Goal: Task Accomplishment & Management: Use online tool/utility

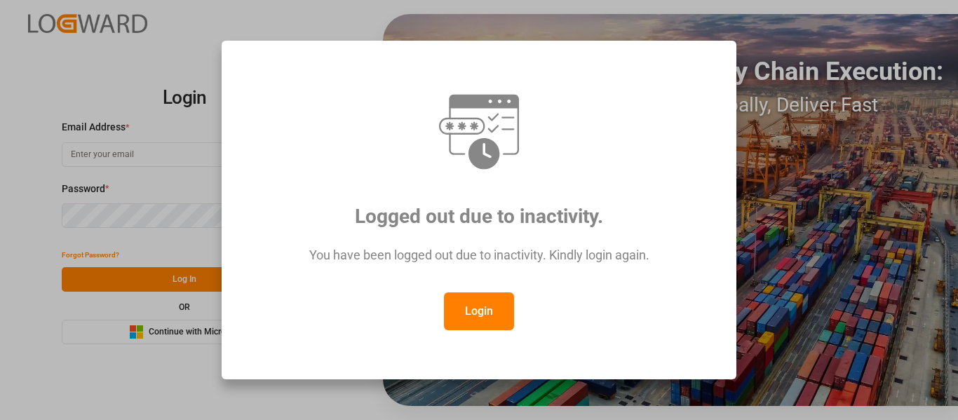
click at [470, 318] on button "Login" at bounding box center [479, 311] width 70 height 38
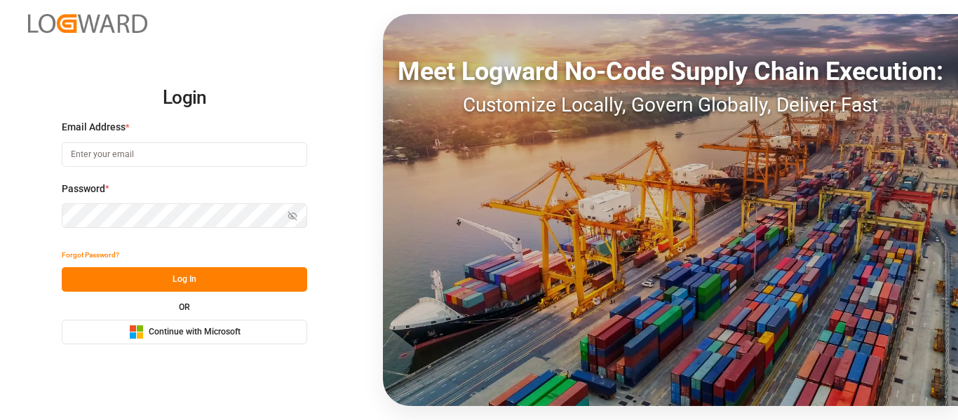
click at [153, 339] on div "Microsoft Logo Continue with Microsoft" at bounding box center [184, 332] width 111 height 15
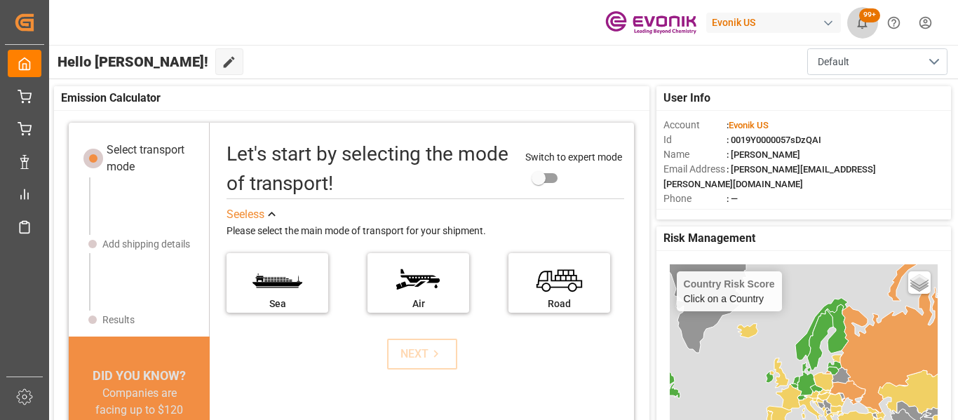
click at [866, 24] on icon "show 101 new notifications" at bounding box center [862, 22] width 15 height 15
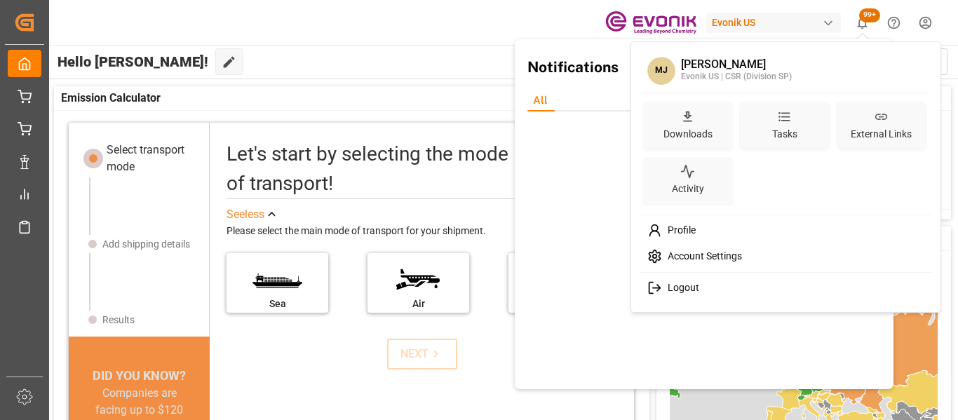
click at [918, 34] on html "Created by potrace 1.15, written by [PERSON_NAME] [DATE]-[DATE] Created by potr…" at bounding box center [479, 210] width 958 height 420
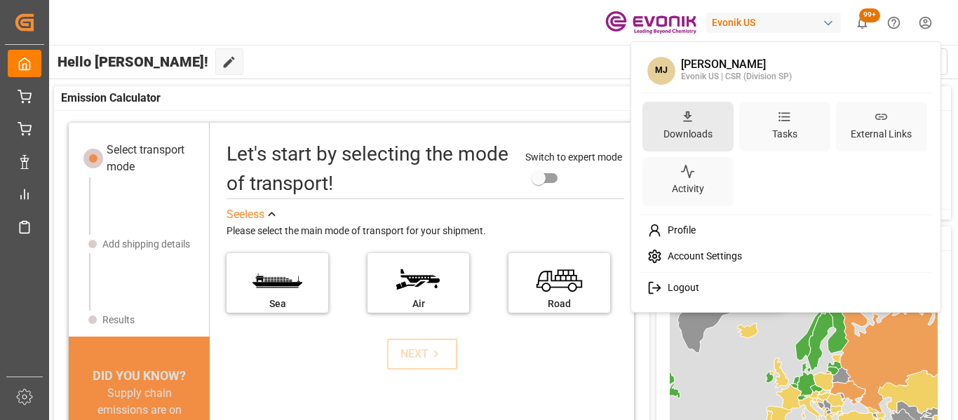
click at [698, 111] on div "Downloads" at bounding box center [687, 127] width 91 height 50
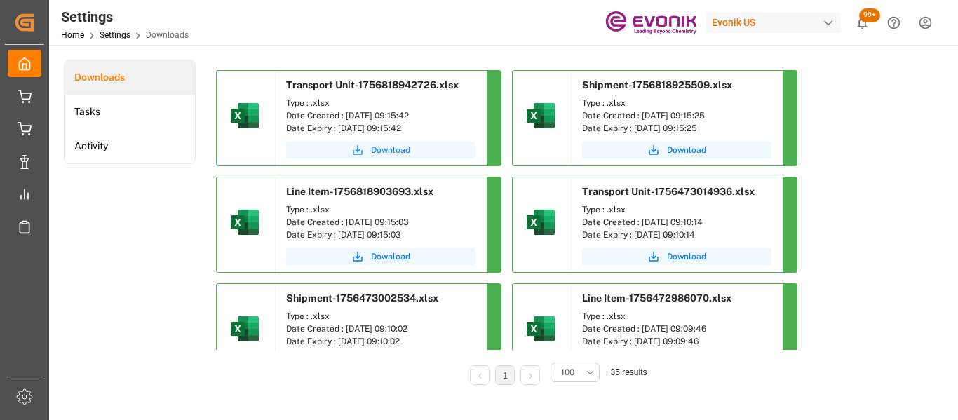
click at [388, 152] on span "Download" at bounding box center [390, 150] width 39 height 13
click at [682, 150] on span "Download" at bounding box center [686, 150] width 39 height 13
click at [396, 256] on span "Download" at bounding box center [390, 256] width 39 height 13
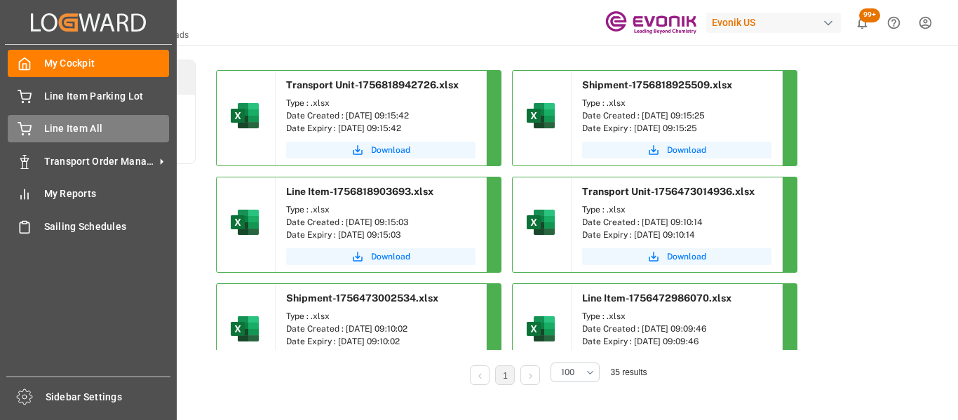
click at [97, 127] on span "Line Item All" at bounding box center [106, 128] width 125 height 15
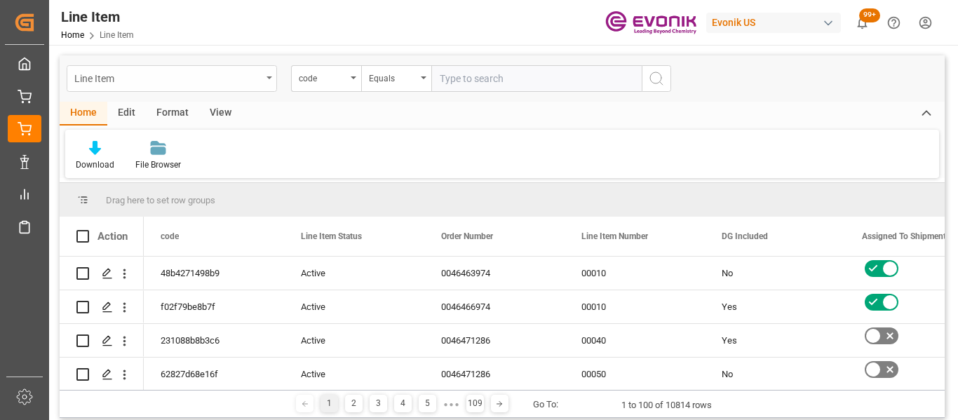
click at [269, 78] on icon "open menu" at bounding box center [269, 77] width 6 height 3
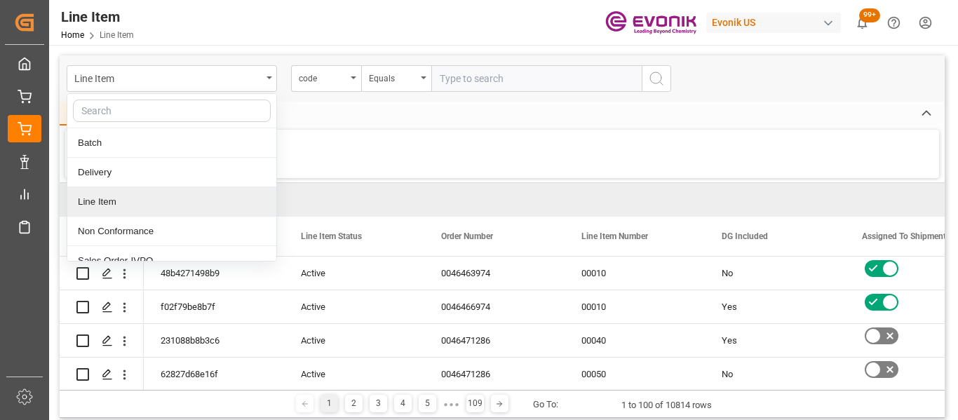
scroll to position [74, 0]
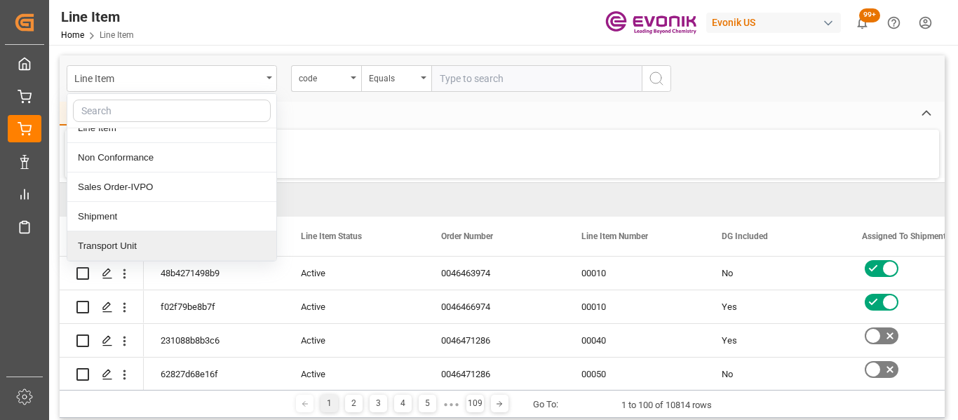
click at [182, 236] on div "Transport Unit" at bounding box center [171, 245] width 209 height 29
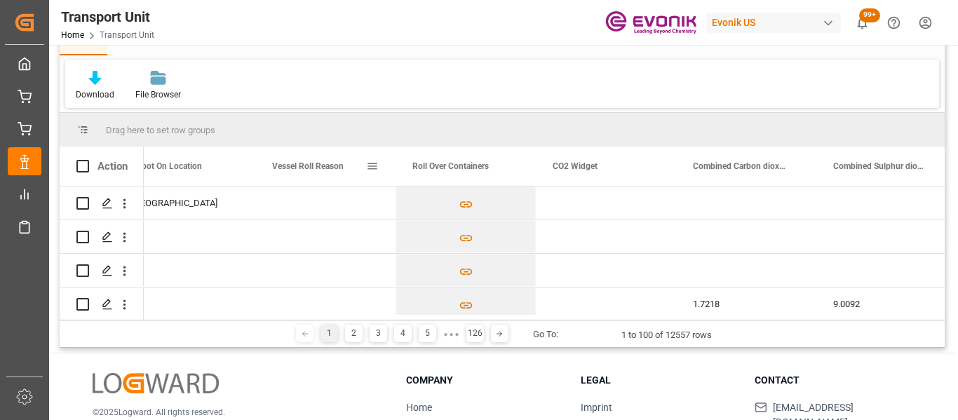
click at [378, 168] on span at bounding box center [372, 166] width 13 height 13
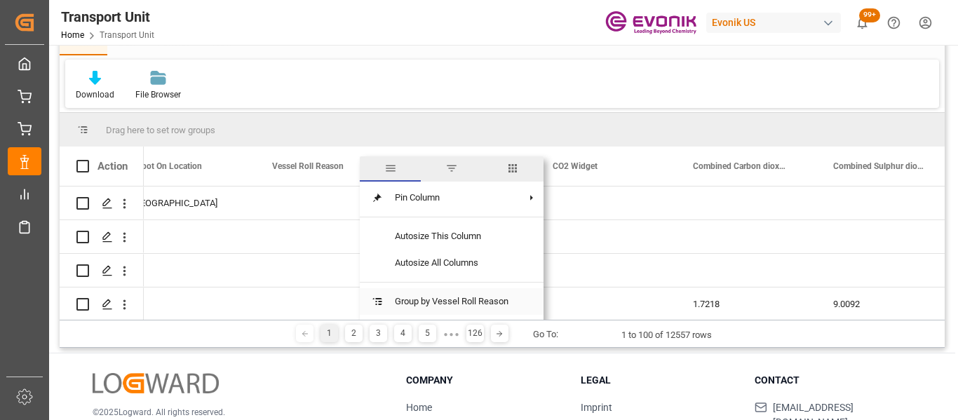
click at [407, 304] on span "Group by Vessel Roll Reason" at bounding box center [451, 301] width 136 height 27
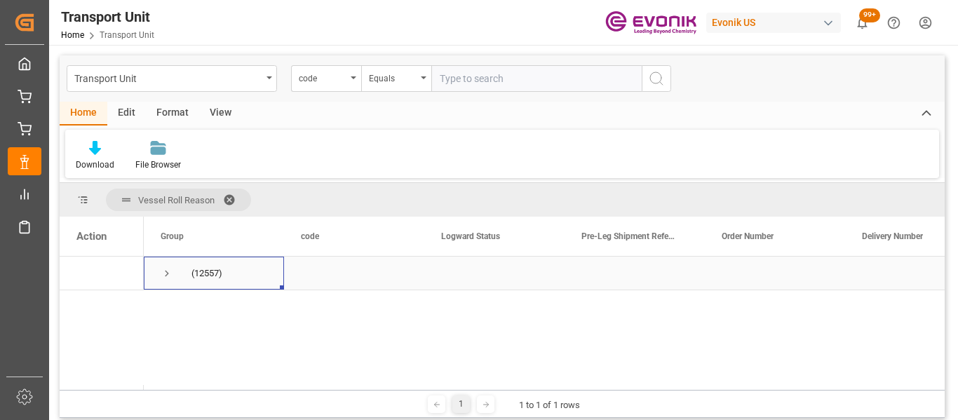
click at [172, 273] on span "Press SPACE to select this row." at bounding box center [167, 273] width 13 height 13
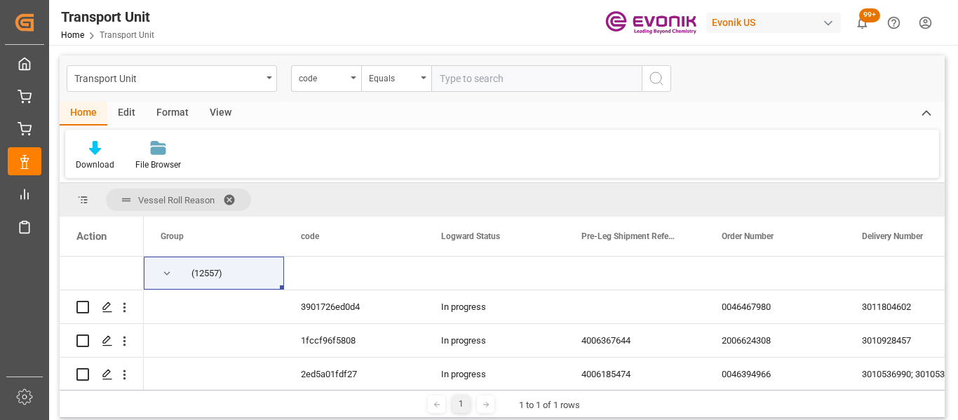
click at [233, 197] on span at bounding box center [234, 199] width 22 height 13
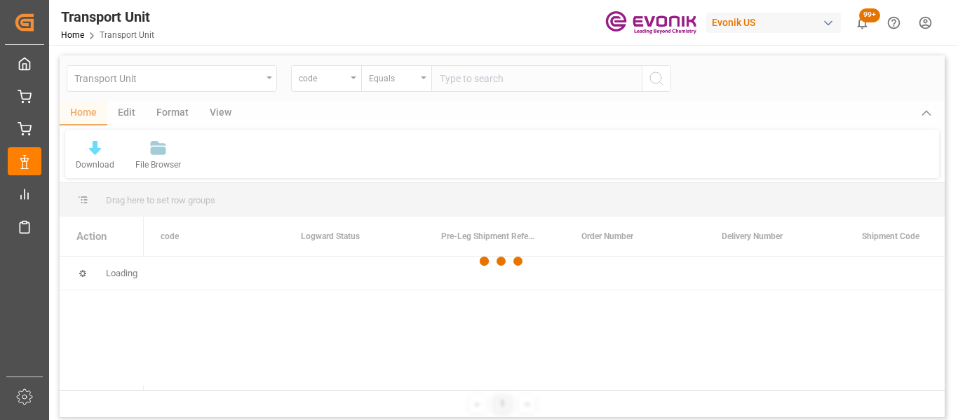
click at [266, 78] on div at bounding box center [502, 260] width 885 height 411
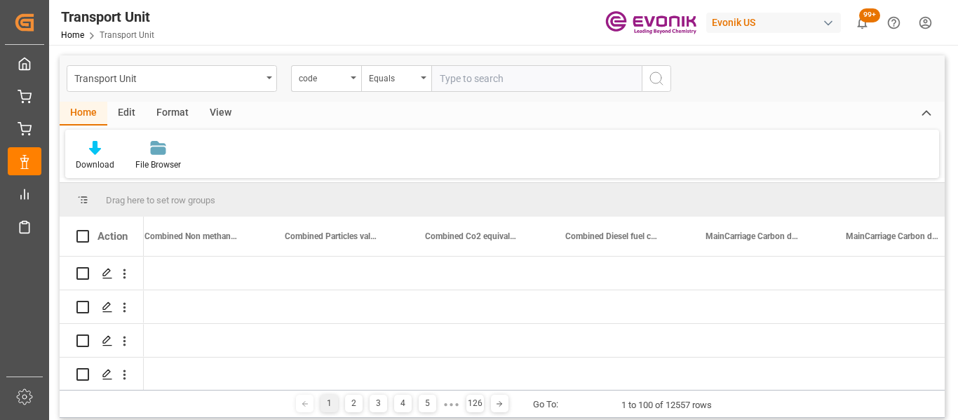
scroll to position [0, 29679]
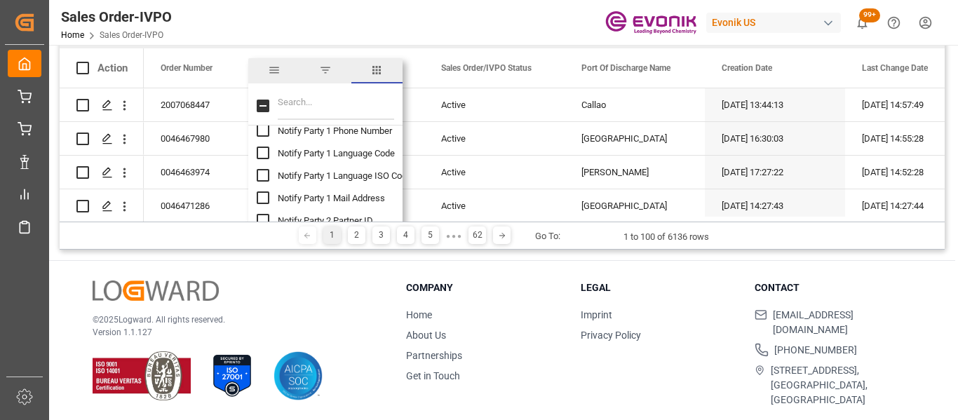
scroll to position [2524, 0]
click at [307, 107] on input "Filter Columns Input" at bounding box center [336, 106] width 116 height 28
type input "roll"
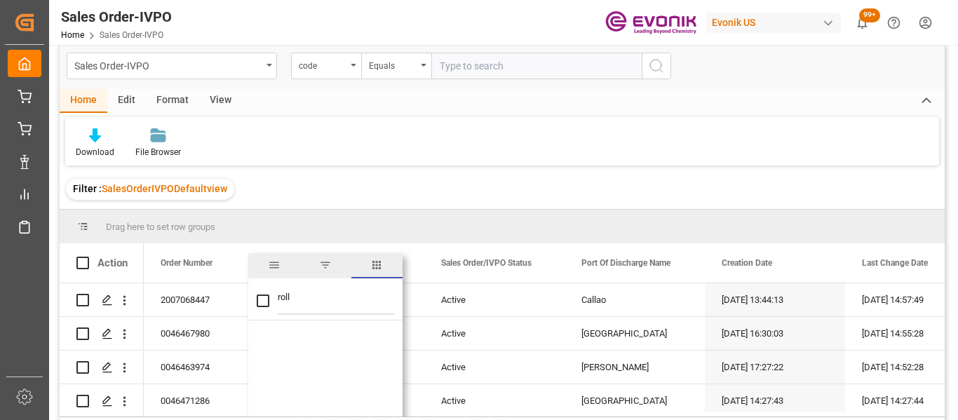
scroll to position [0, 0]
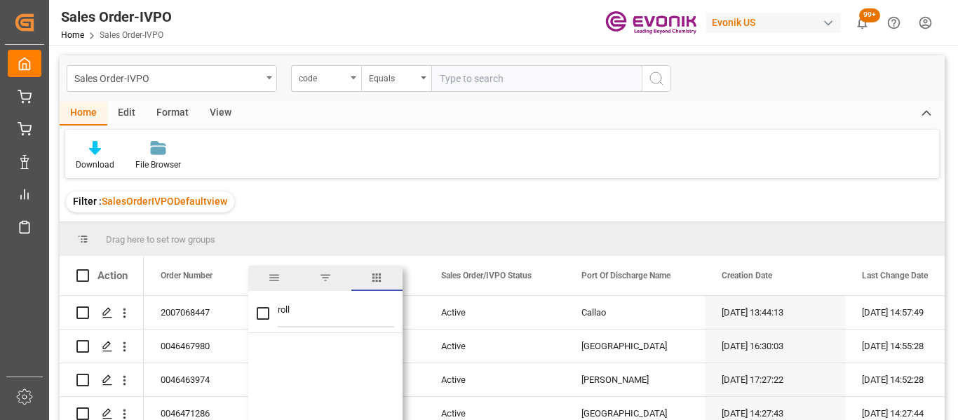
click at [332, 139] on div "Download File Browser" at bounding box center [501, 154] width 873 height 48
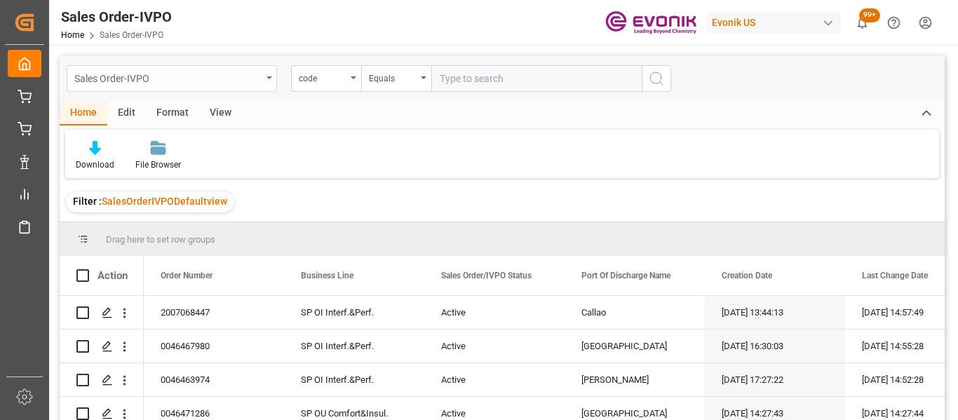
click at [268, 76] on icon "open menu" at bounding box center [269, 77] width 6 height 3
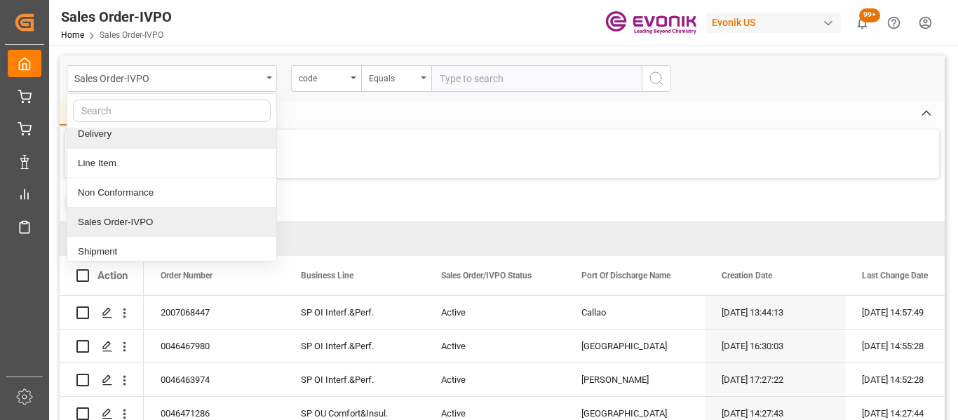
scroll to position [74, 0]
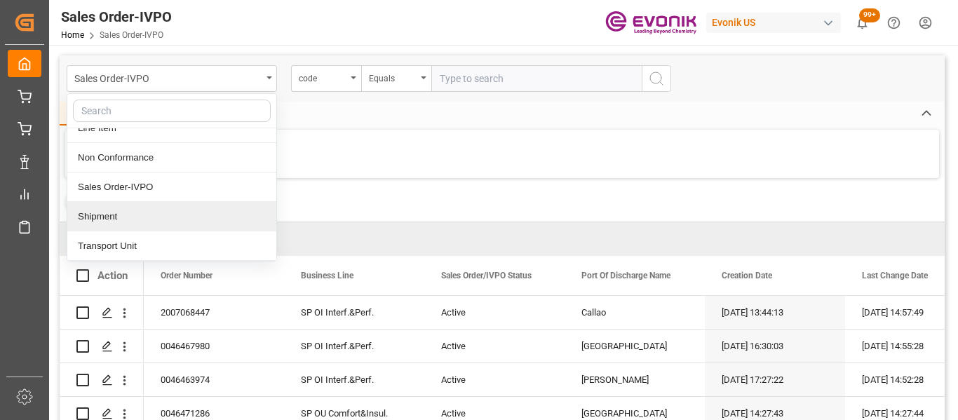
click at [160, 219] on div "Shipment" at bounding box center [171, 216] width 209 height 29
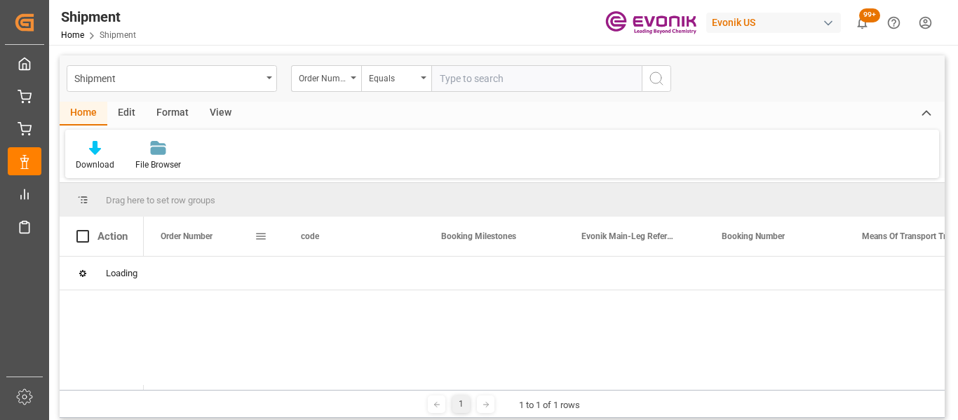
click at [261, 238] on span at bounding box center [260, 236] width 13 height 13
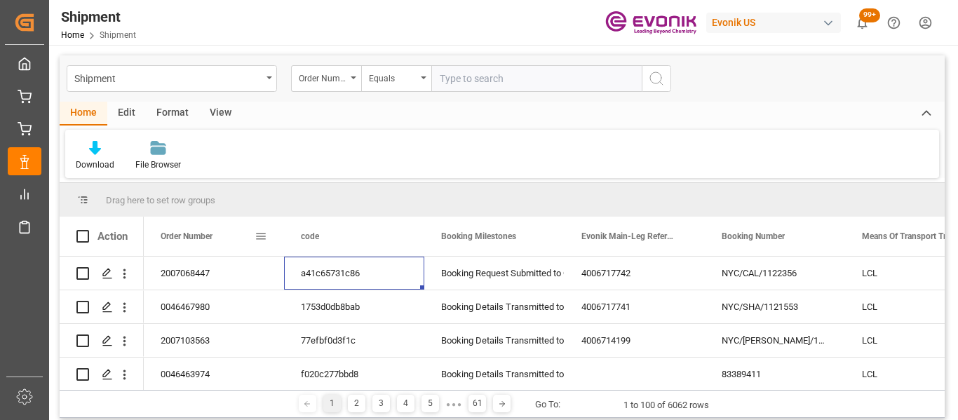
click at [259, 238] on span at bounding box center [260, 236] width 13 height 13
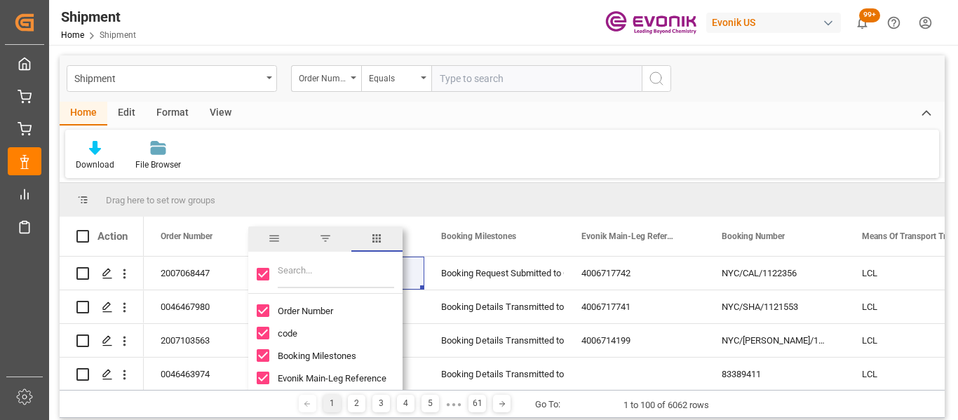
click at [317, 270] on input "Filter Columns Input" at bounding box center [336, 274] width 116 height 28
type input "roll"
click at [470, 149] on div "Download File Browser" at bounding box center [501, 154] width 873 height 48
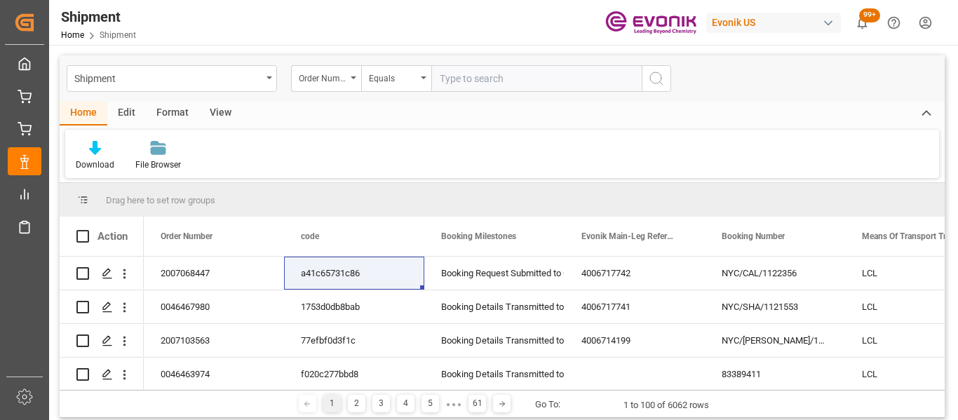
click at [211, 110] on div "View" at bounding box center [220, 114] width 43 height 24
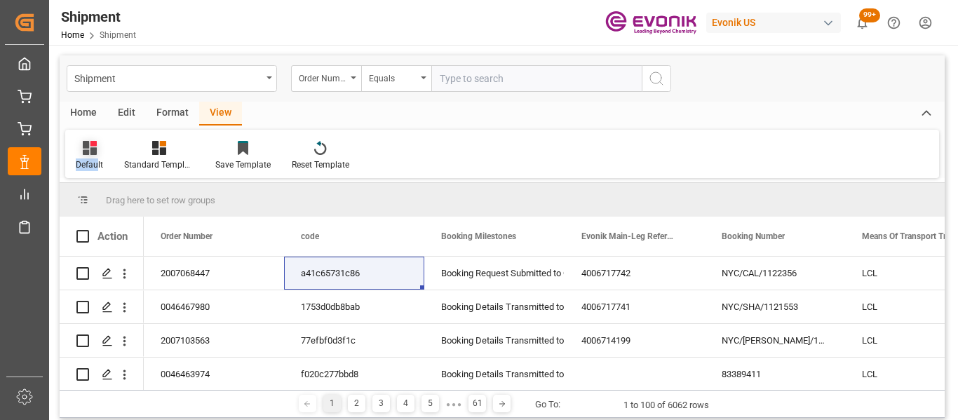
click at [97, 155] on div "Default" at bounding box center [89, 155] width 48 height 31
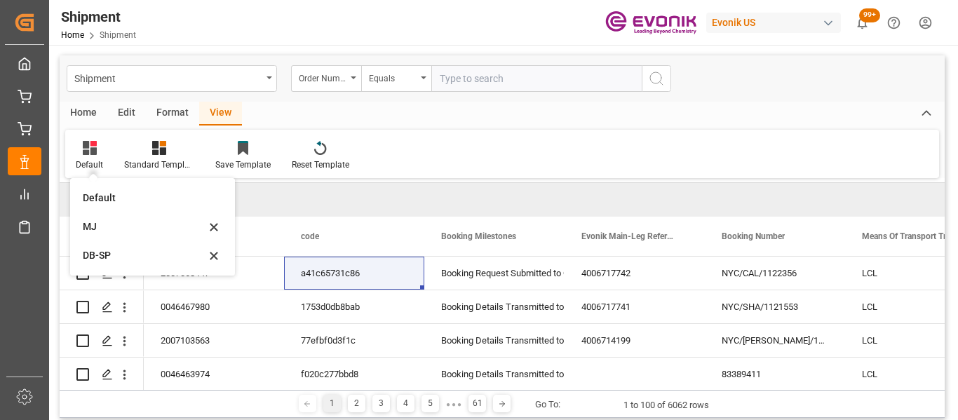
click at [448, 105] on div "Home Edit Format View" at bounding box center [502, 114] width 885 height 24
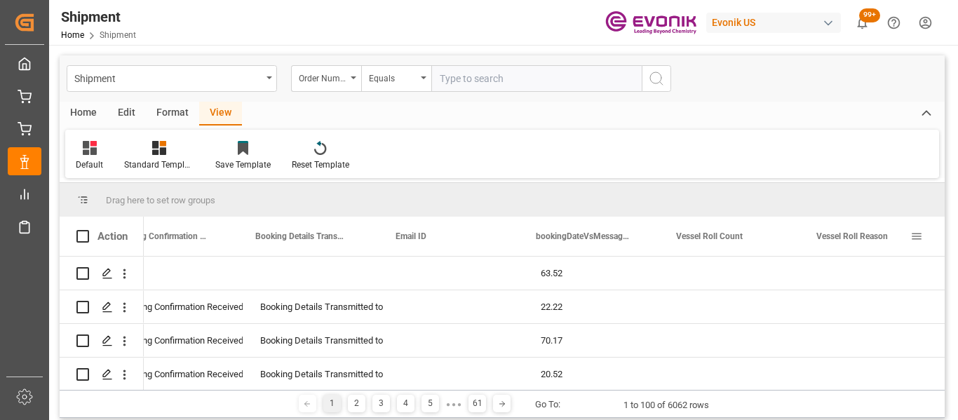
click at [919, 240] on span at bounding box center [916, 236] width 13 height 13
click at [755, 194] on div "Drag here to set row groups" at bounding box center [502, 200] width 885 height 34
drag, startPoint x: 850, startPoint y: 246, endPoint x: 859, endPoint y: 231, distance: 17.9
click at [858, 231] on span "Vessel Roll Reason" at bounding box center [852, 236] width 72 height 10
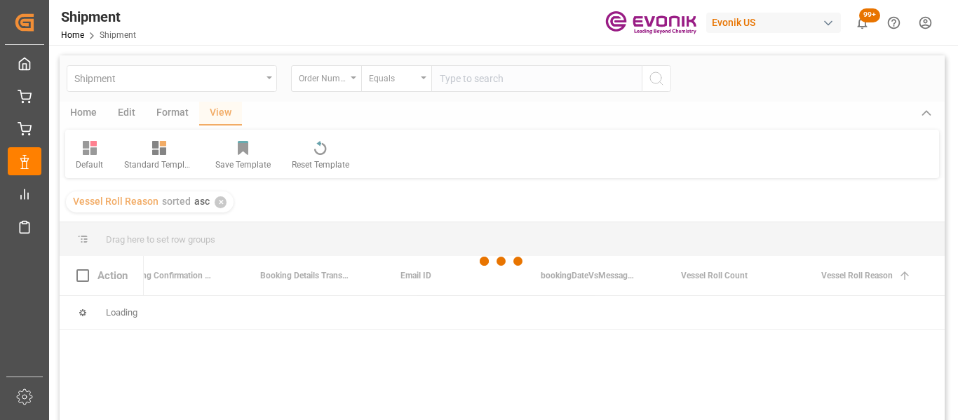
scroll to position [0, 9855]
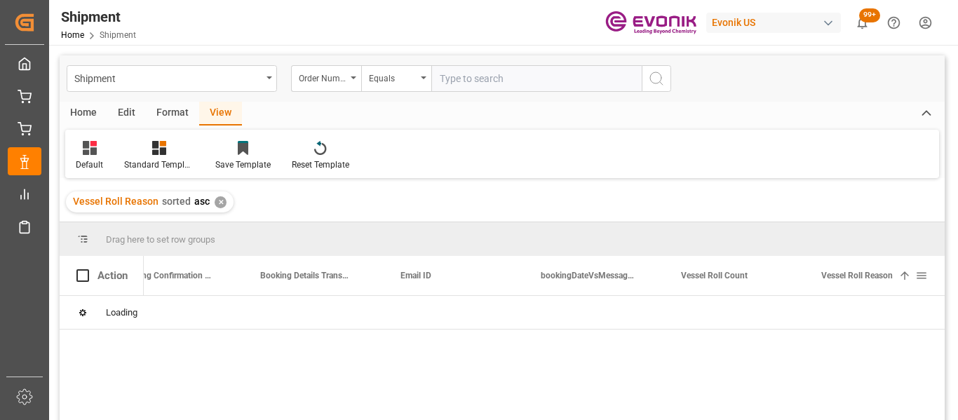
click at [909, 278] on span at bounding box center [904, 275] width 13 height 13
click at [921, 278] on span at bounding box center [921, 275] width 13 height 13
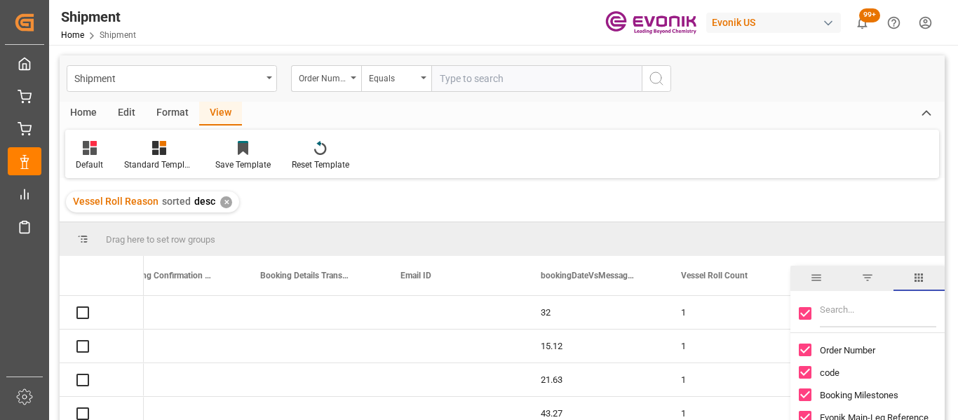
click at [822, 281] on div "Vessel Roll Reason 1" at bounding box center [868, 275] width 94 height 39
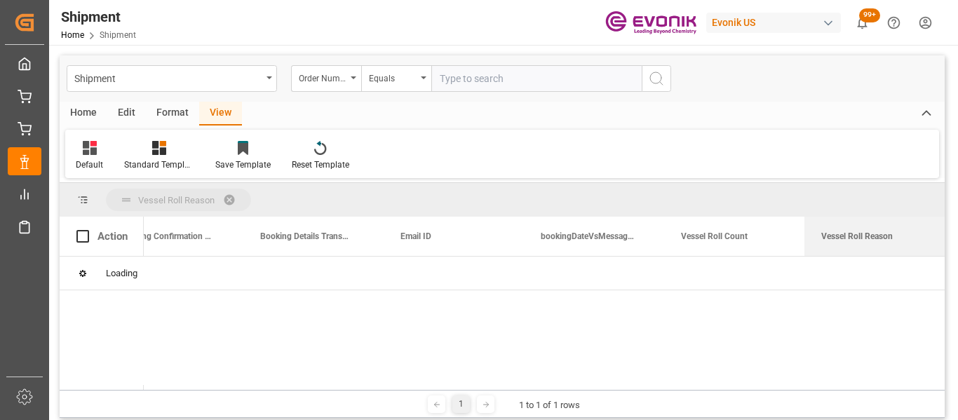
drag, startPoint x: 852, startPoint y: 241, endPoint x: 137, endPoint y: 206, distance: 715.9
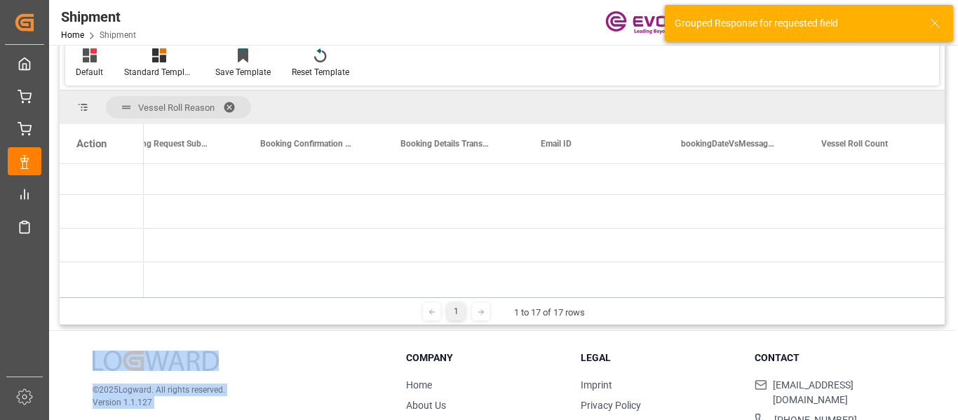
scroll to position [163, 0]
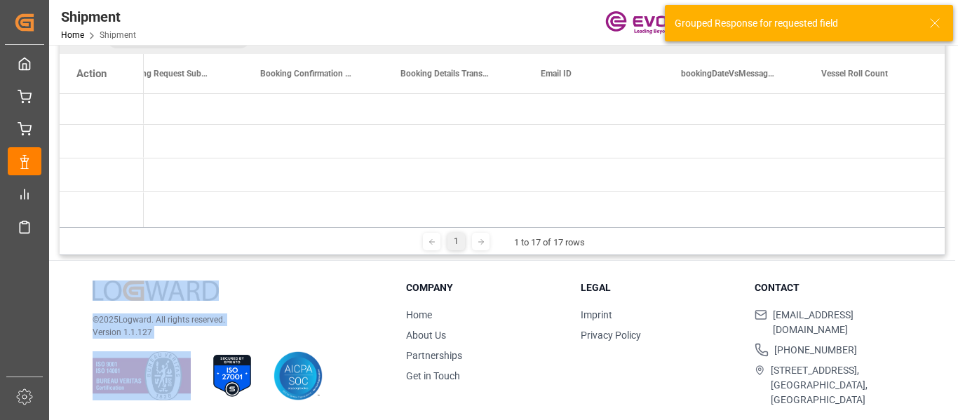
drag, startPoint x: 913, startPoint y: 390, endPoint x: 866, endPoint y: 229, distance: 167.9
click at [110, 395] on div "Shipment Order Number Equals Home Edit Format View Default Standard Templates S…" at bounding box center [502, 154] width 906 height 545
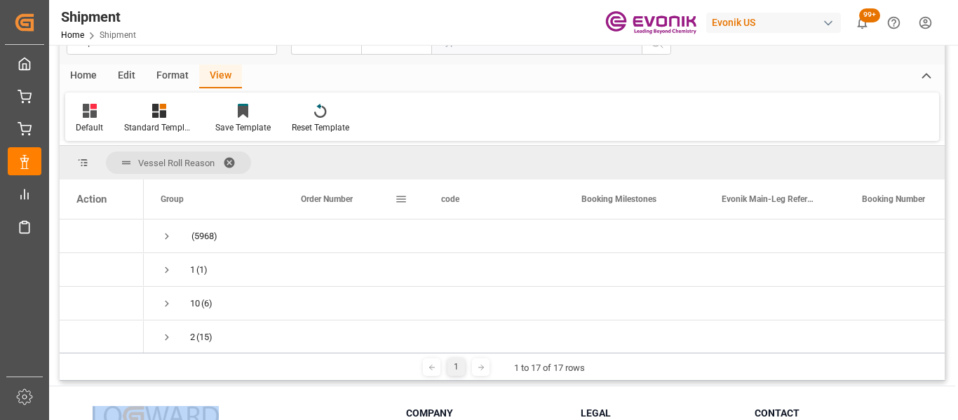
scroll to position [70, 0]
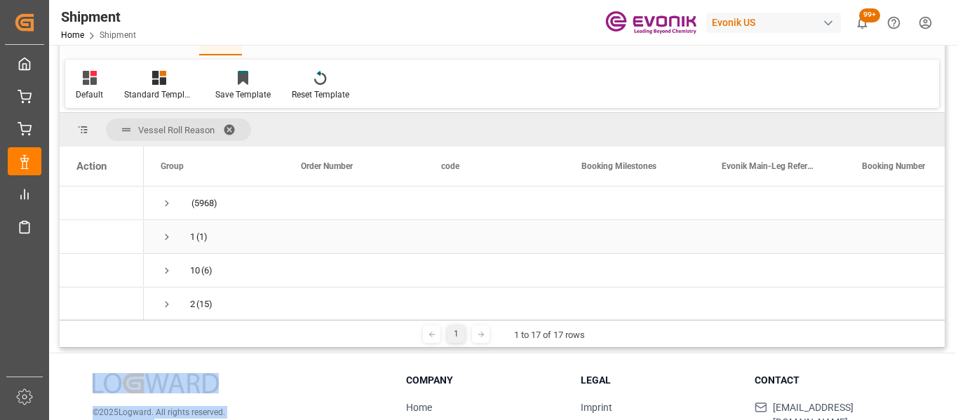
click at [163, 236] on span "Press SPACE to select this row." at bounding box center [167, 237] width 13 height 13
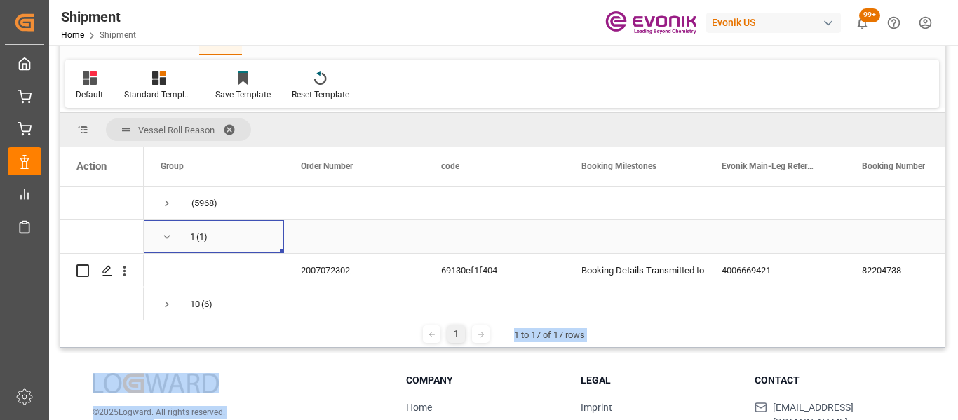
click at [163, 236] on span "Press SPACE to select this row." at bounding box center [167, 237] width 13 height 13
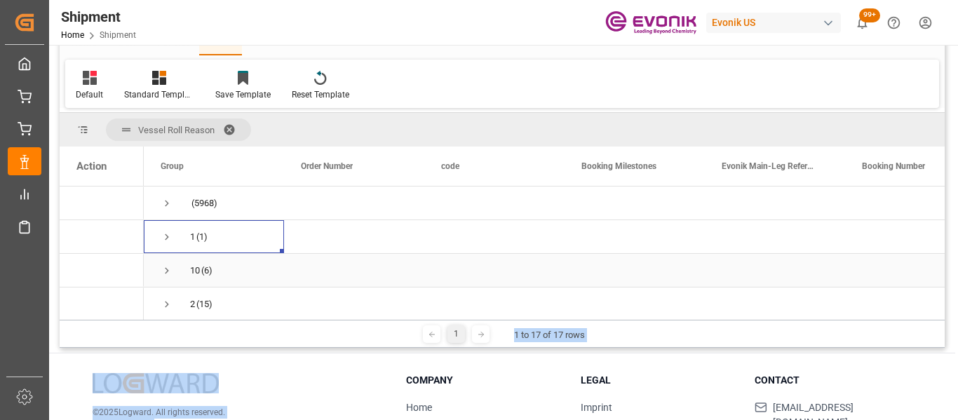
scroll to position [0, 0]
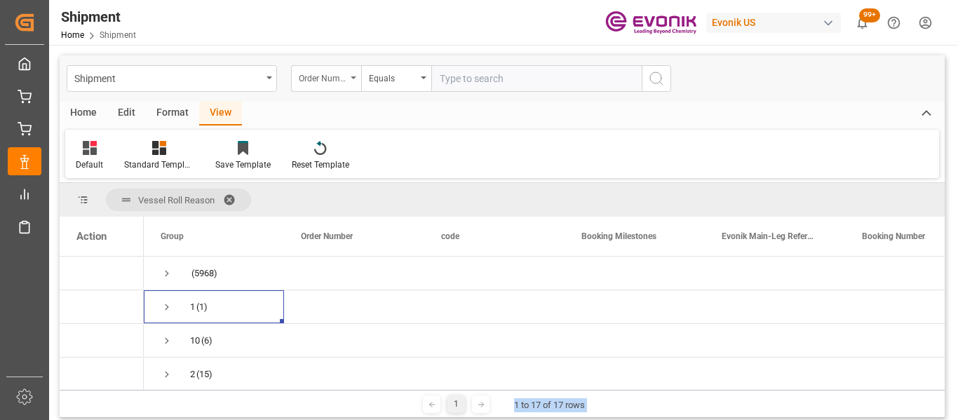
click at [346, 79] on div "Order Number" at bounding box center [326, 78] width 70 height 27
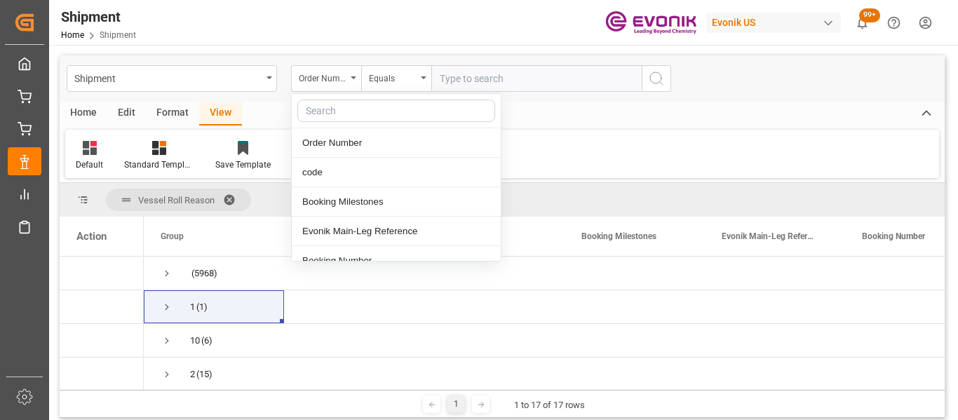
click at [353, 112] on input "text" at bounding box center [396, 111] width 198 height 22
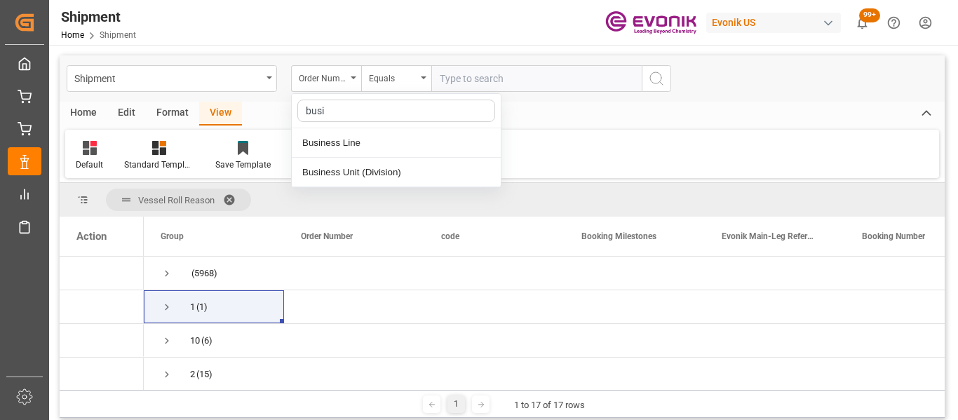
type input "busin"
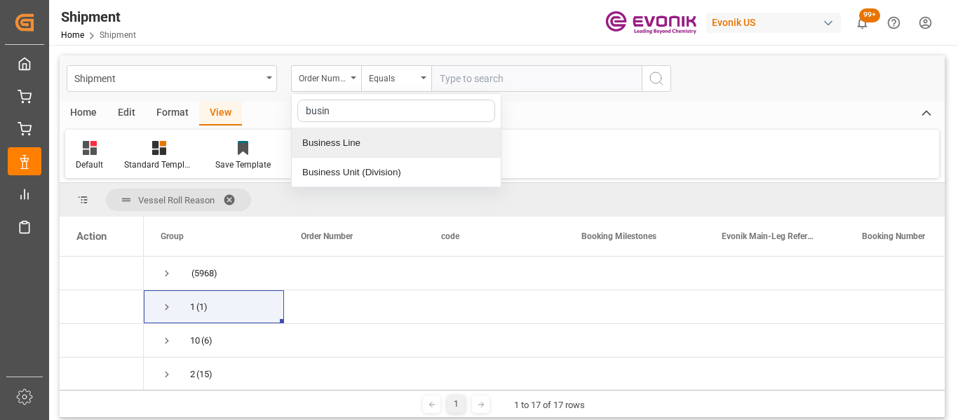
click at [349, 152] on div "Business Line" at bounding box center [396, 142] width 209 height 29
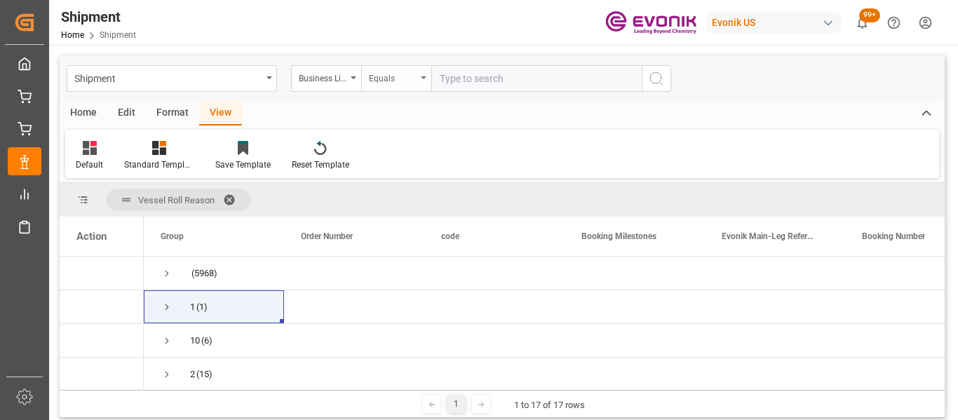
click at [402, 86] on div "Equals" at bounding box center [396, 78] width 70 height 27
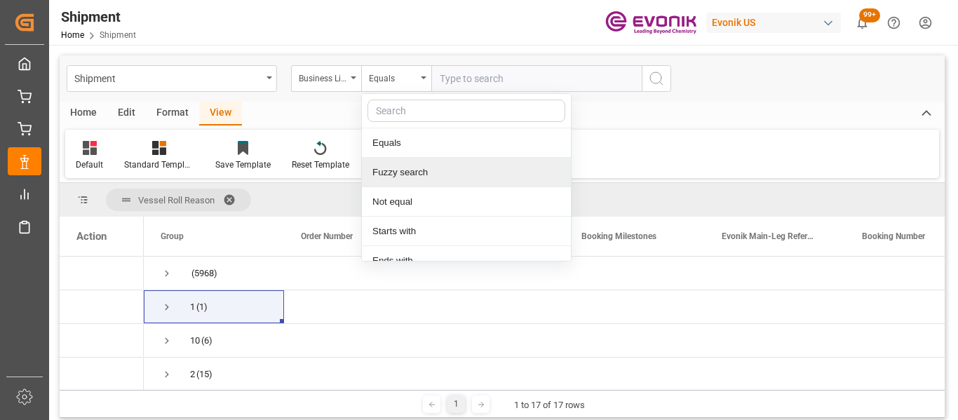
click at [421, 167] on div "Fuzzy search" at bounding box center [466, 172] width 209 height 29
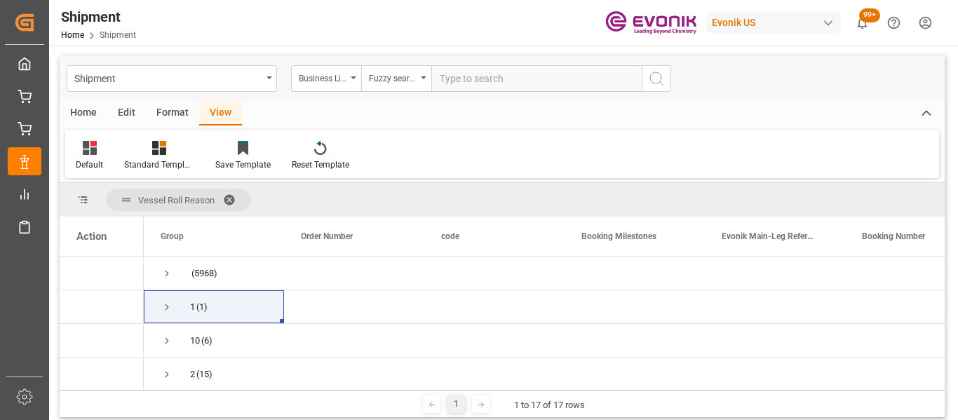
click at [465, 86] on input "text" at bounding box center [536, 78] width 210 height 27
type input "inter"
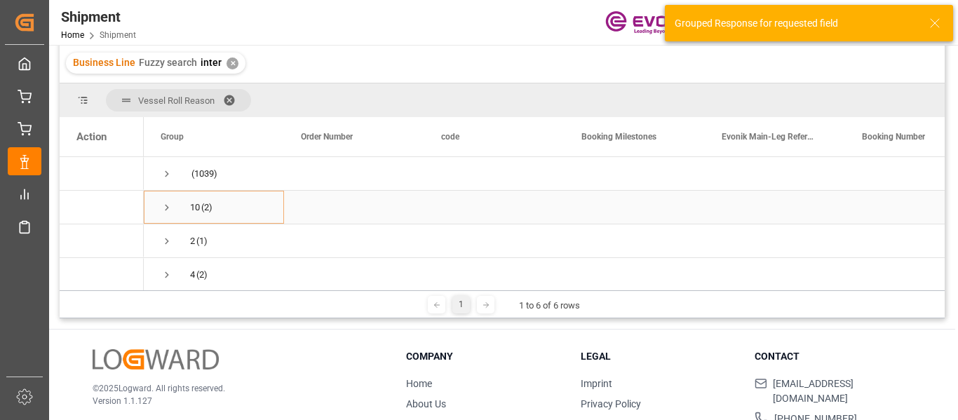
scroll to position [140, 0]
click at [164, 205] on span "Press SPACE to select this row." at bounding box center [167, 206] width 13 height 13
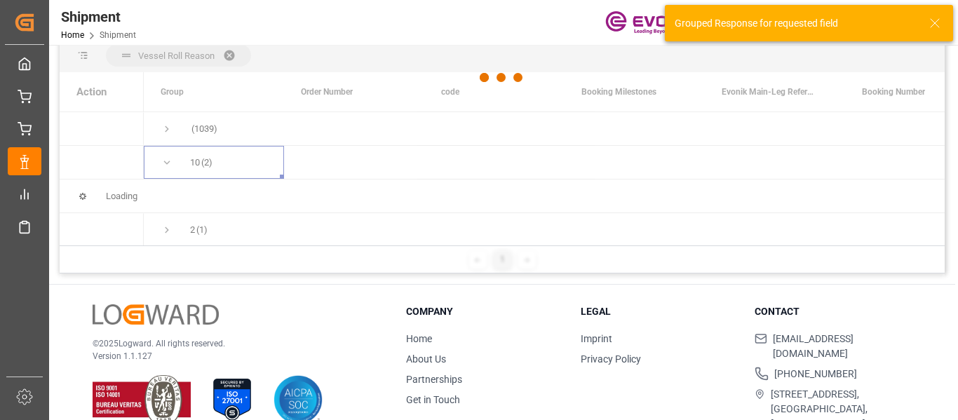
scroll to position [207, 0]
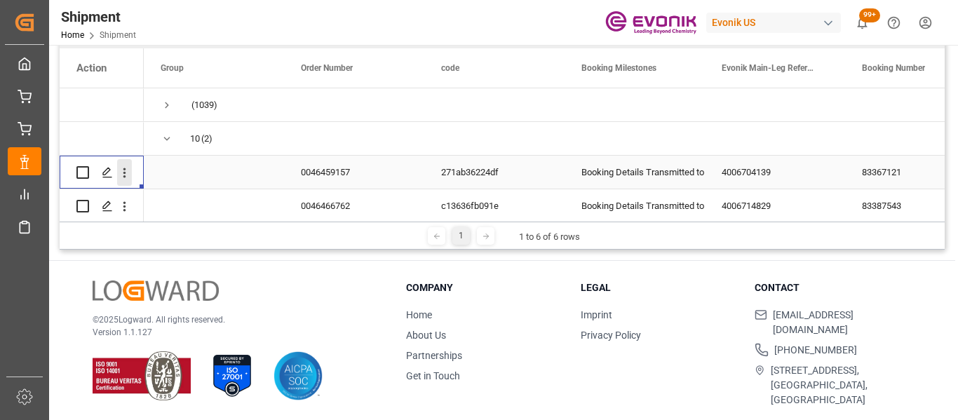
click at [128, 175] on icon "open menu" at bounding box center [124, 172] width 15 height 15
click at [200, 198] on span "Open in new tab" at bounding box center [217, 202] width 128 height 15
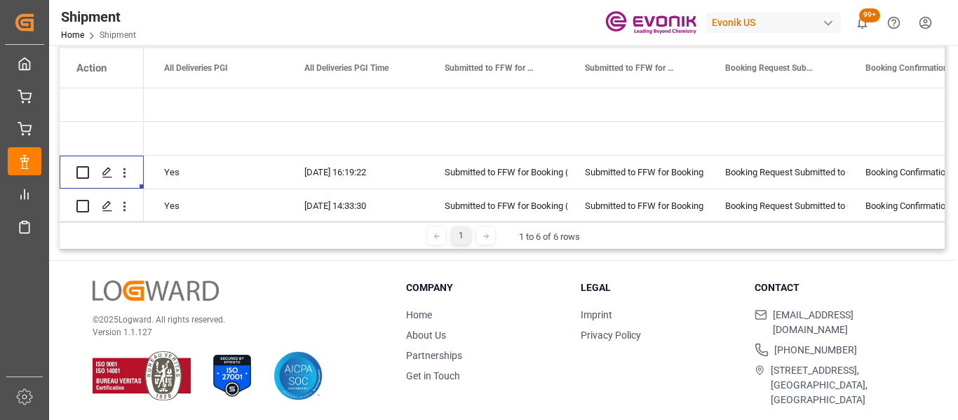
scroll to position [0, 0]
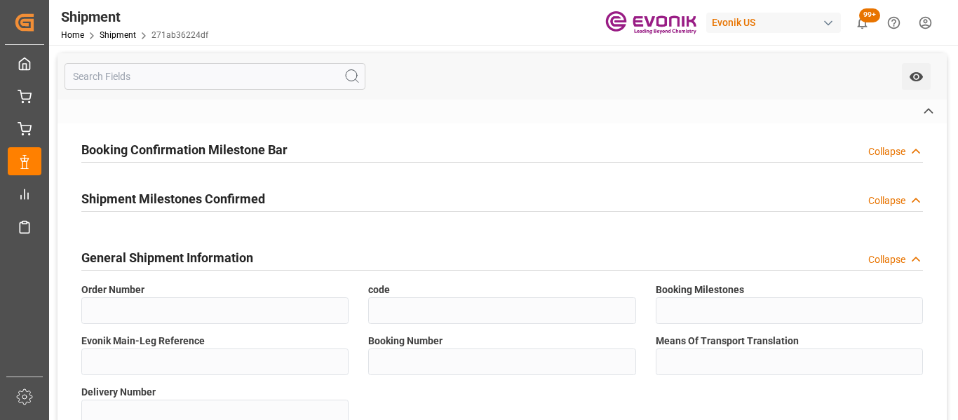
type input "0046459157"
type input "271ab36224df"
type input "Booking Details Transmitted to SAP"
type input "4006704139"
type input "83367121"
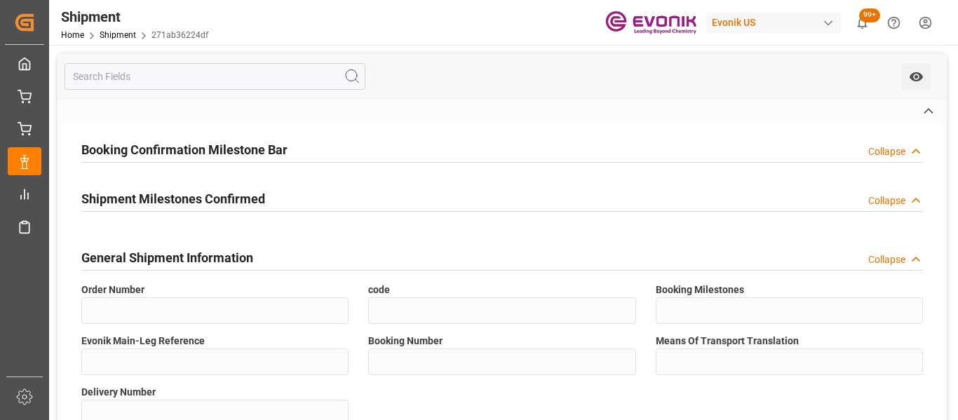
type input "LCL"
type input "3011765511"
type input "ALRB"
type input "Yes"
type input "Submitted to FFW for Booking (Pending)"
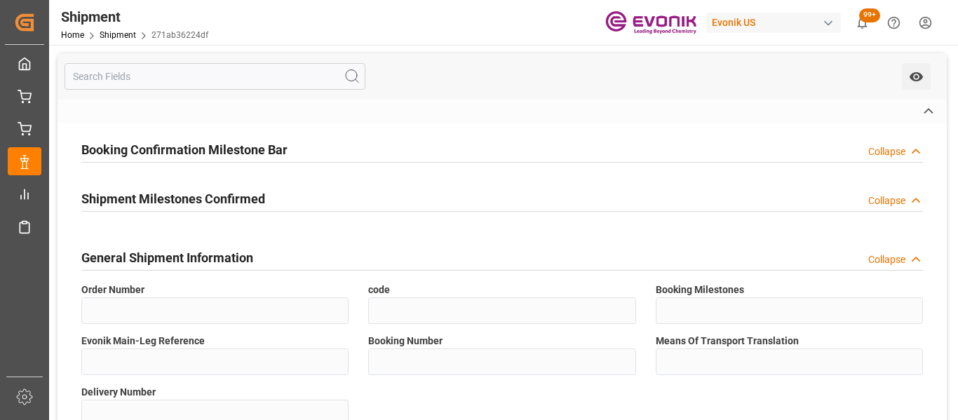
type input "Submitted to FFW for Booking"
type input "Booking Request Submitted to Ocean Carrier"
type input "Booking Confirmation Received from Ocean Carrier"
type input "Booking Details Transmitted to SAP"
type input "10"
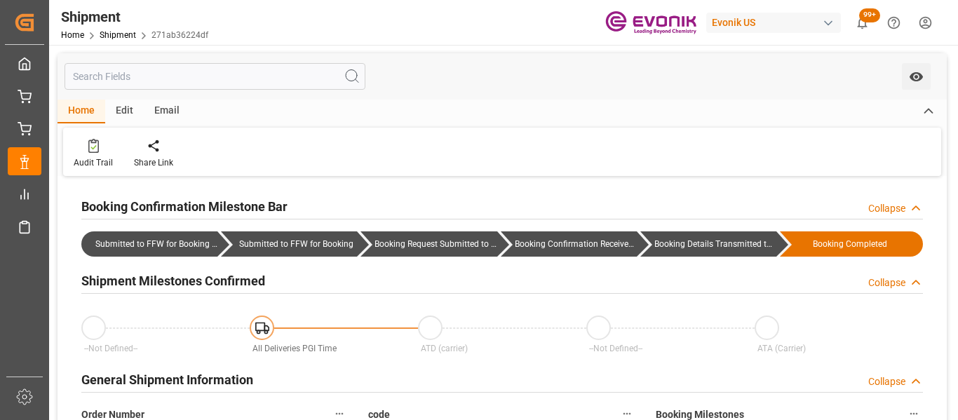
type input "AC Containerline"
type input "Leschaco Inc."
type input "25.9"
type input "1"
type input "08-28-2025 16:19"
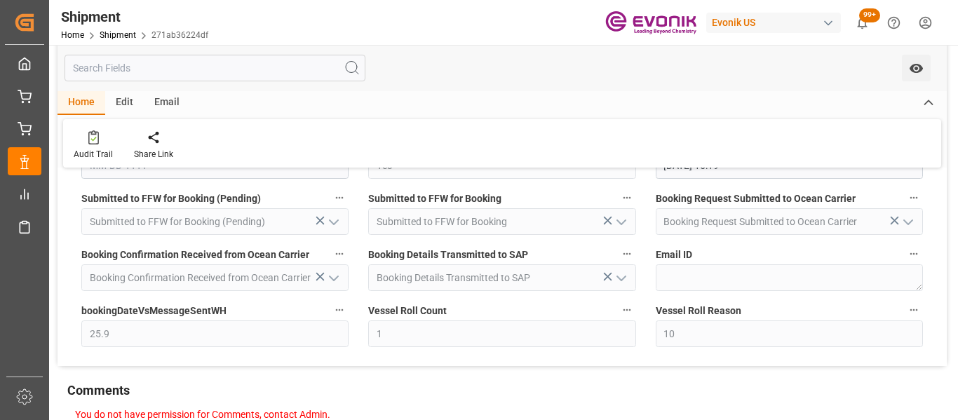
scroll to position [981, 0]
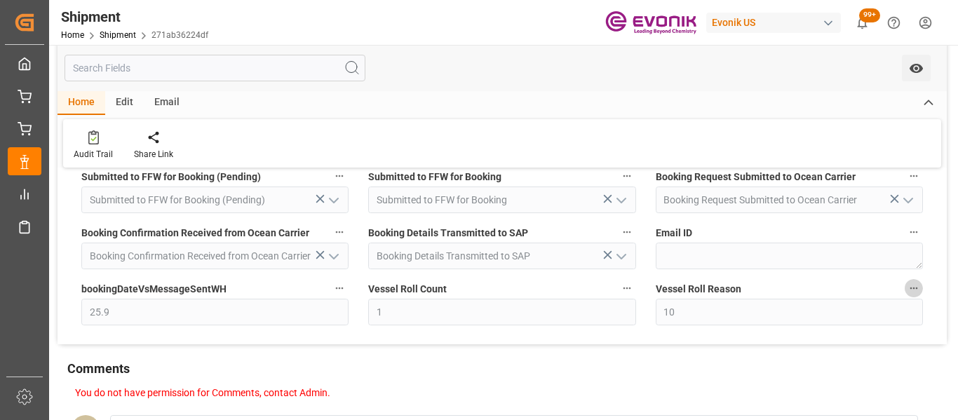
click at [919, 289] on button "Vessel Roll Reason" at bounding box center [913, 288] width 18 height 18
click at [918, 289] on li "Audits" at bounding box center [911, 287] width 72 height 23
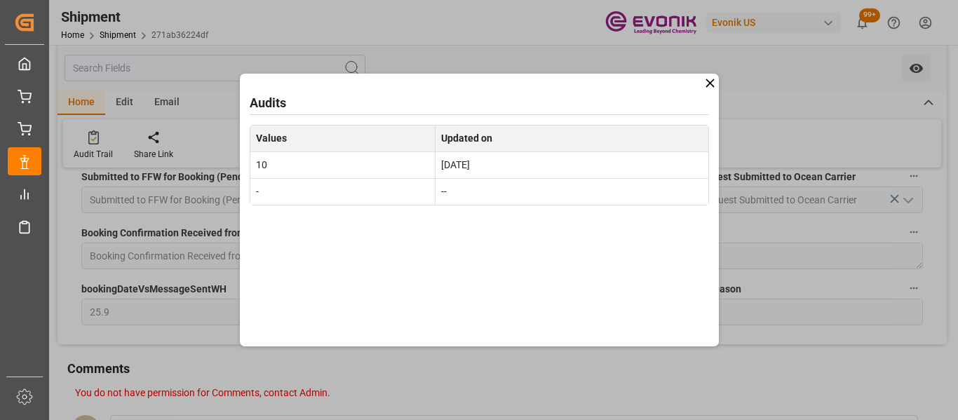
click at [707, 84] on icon at bounding box center [709, 83] width 15 height 15
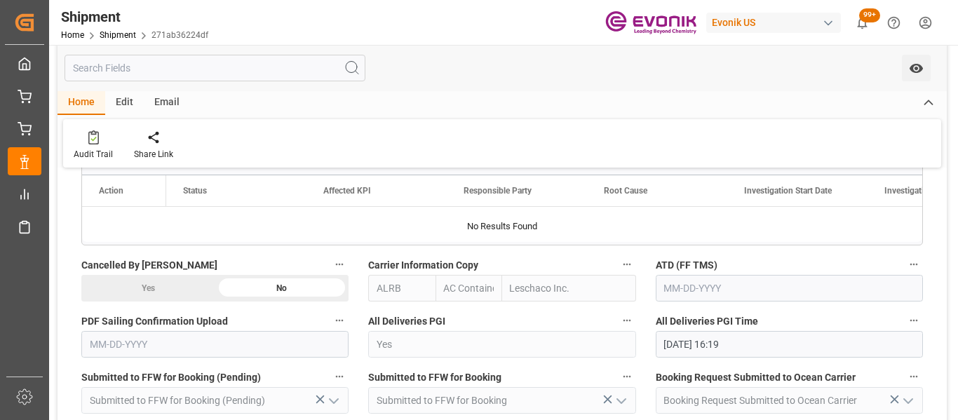
scroll to position [780, 0]
